Goal: Navigation & Orientation: Go to known website

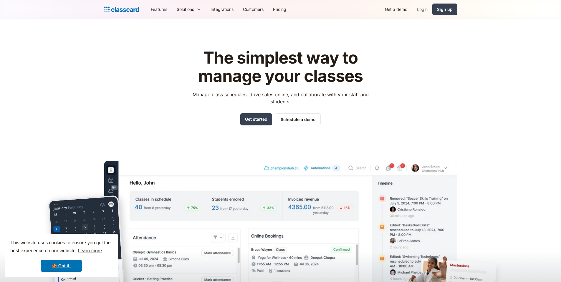
click at [424, 10] on link "Login" at bounding box center [422, 9] width 20 height 13
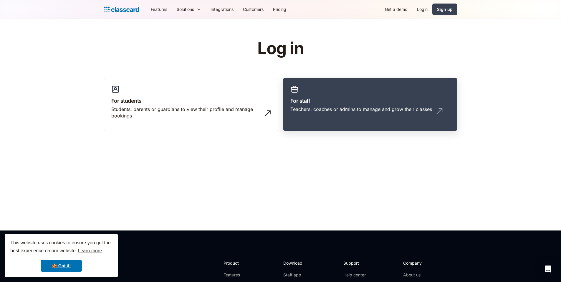
click at [350, 92] on link "For staff Teachers, coaches or admins to manage and grow their classes" at bounding box center [370, 105] width 174 height 54
